Goal: Check status: Check status

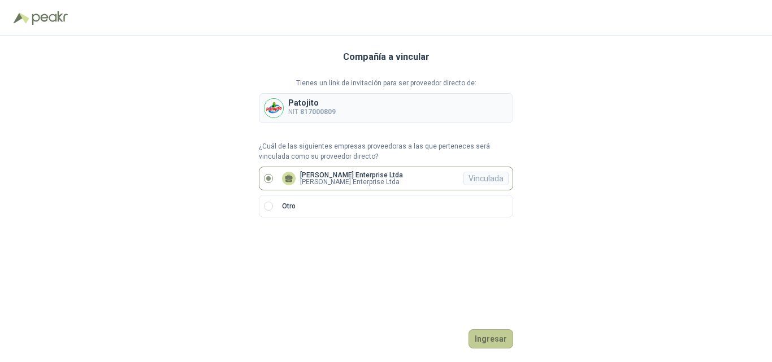
click at [485, 340] on button "Ingresar" at bounding box center [490, 338] width 45 height 19
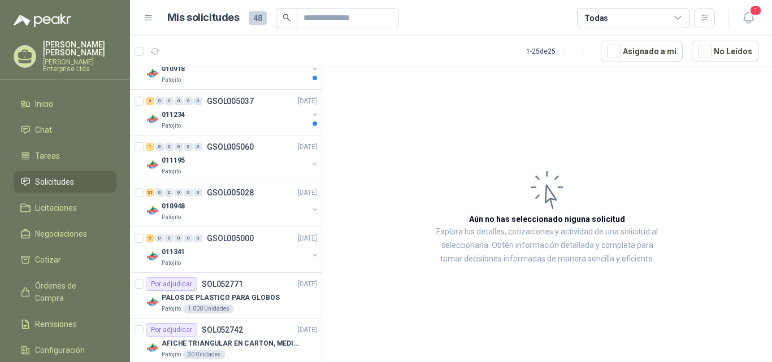
scroll to position [802, 0]
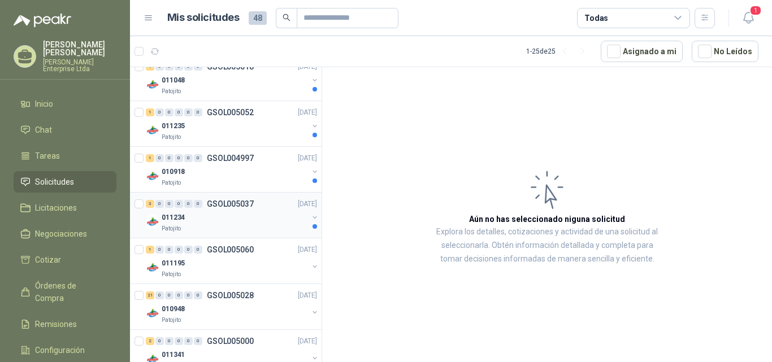
click at [223, 222] on div "011234" at bounding box center [235, 218] width 146 height 14
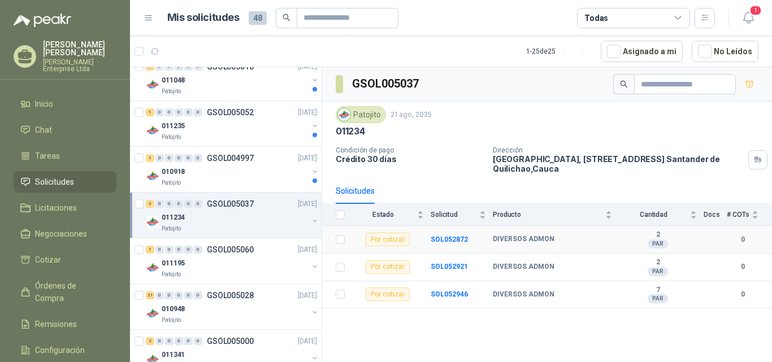
click at [393, 240] on div "Por cotizar" at bounding box center [388, 240] width 44 height 14
click at [450, 236] on b "SOL052872" at bounding box center [449, 240] width 37 height 8
